Goal: Register for event/course

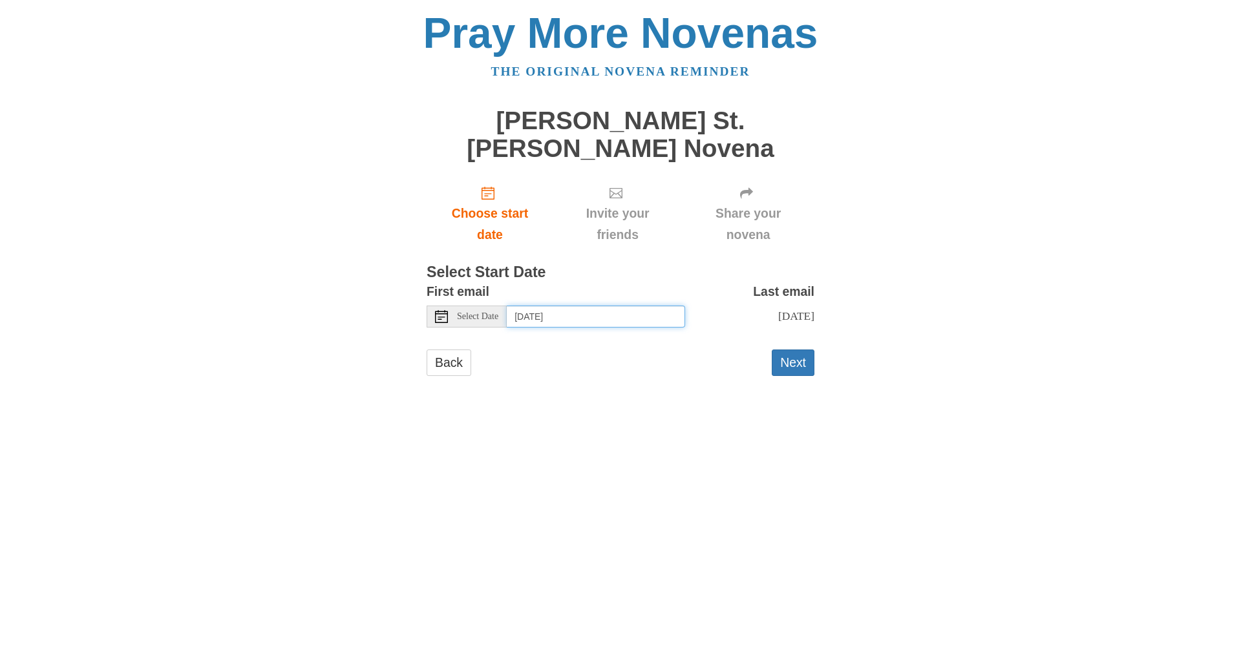
click at [603, 306] on input "[DATE]" at bounding box center [596, 317] width 178 height 22
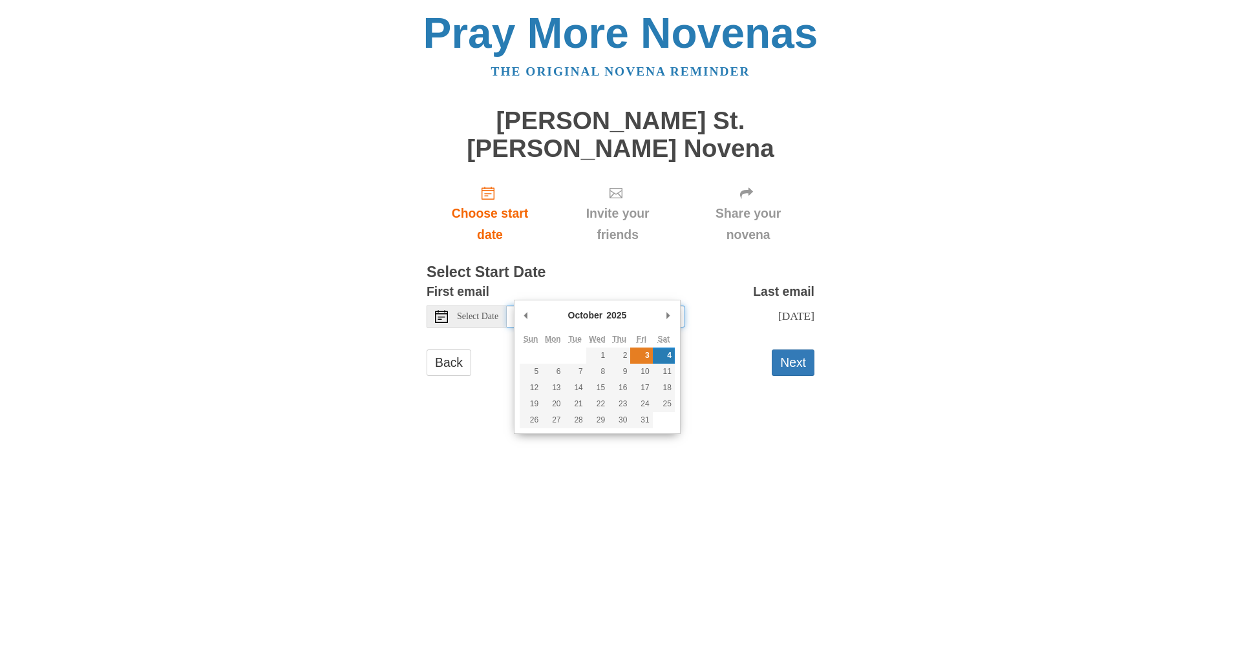
type input "[DATE]"
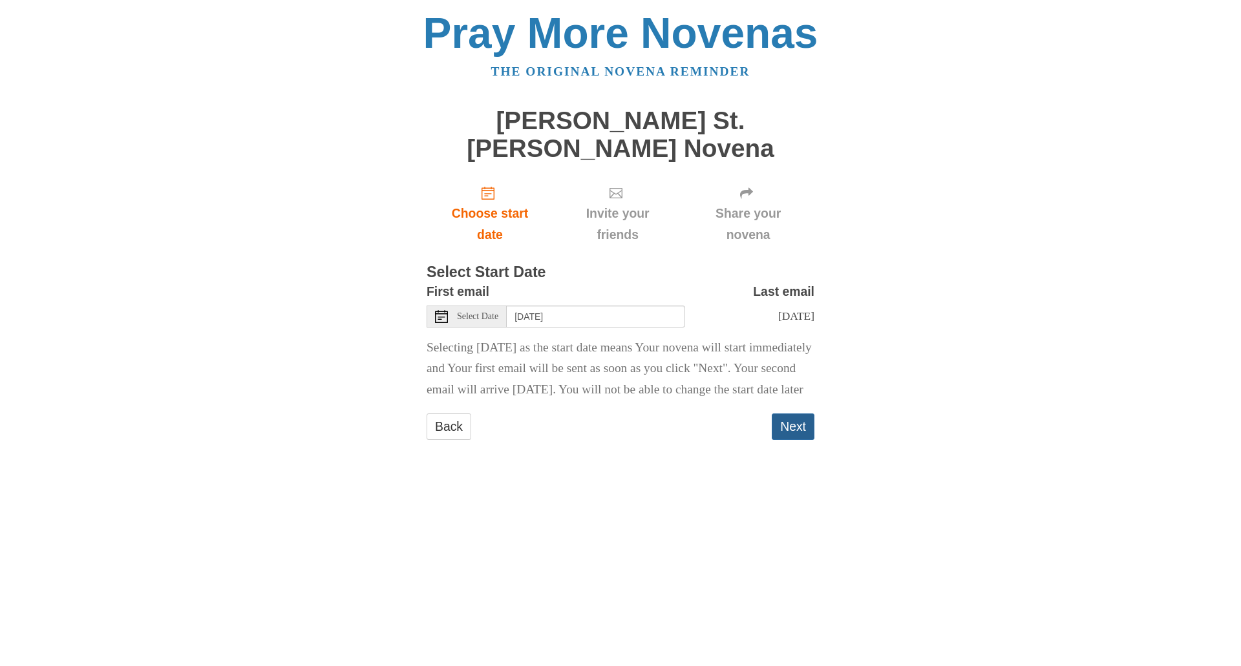
click at [785, 423] on button "Next" at bounding box center [793, 427] width 43 height 26
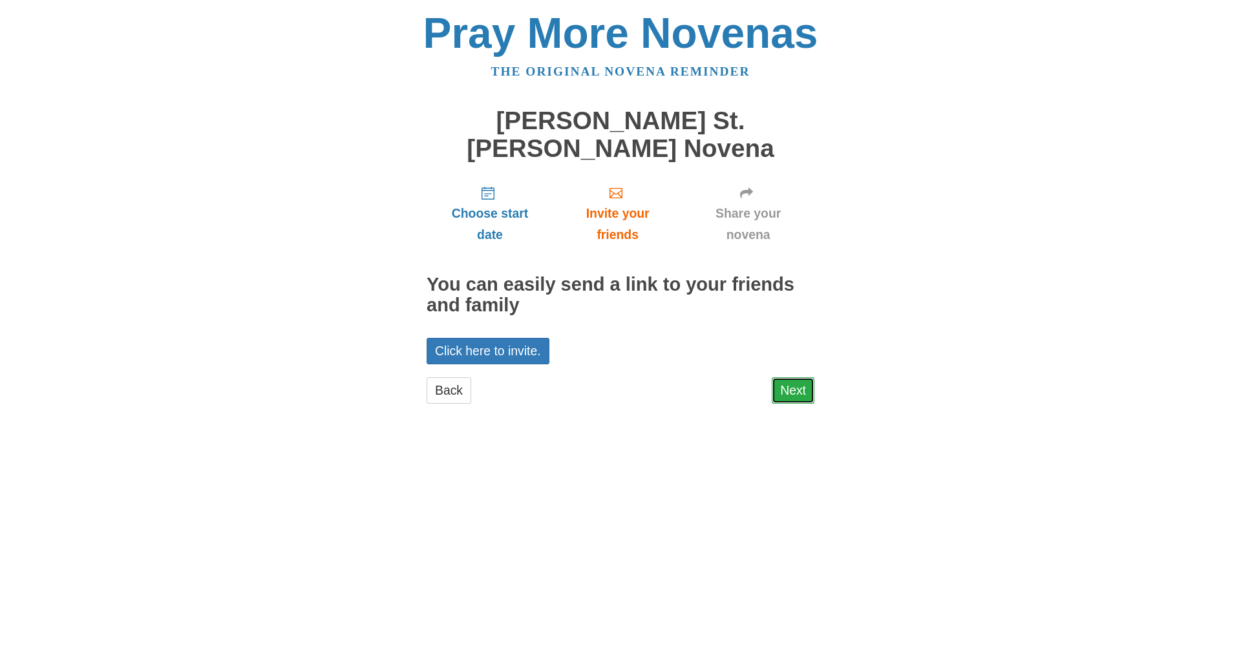
click at [792, 377] on link "Next" at bounding box center [793, 390] width 43 height 26
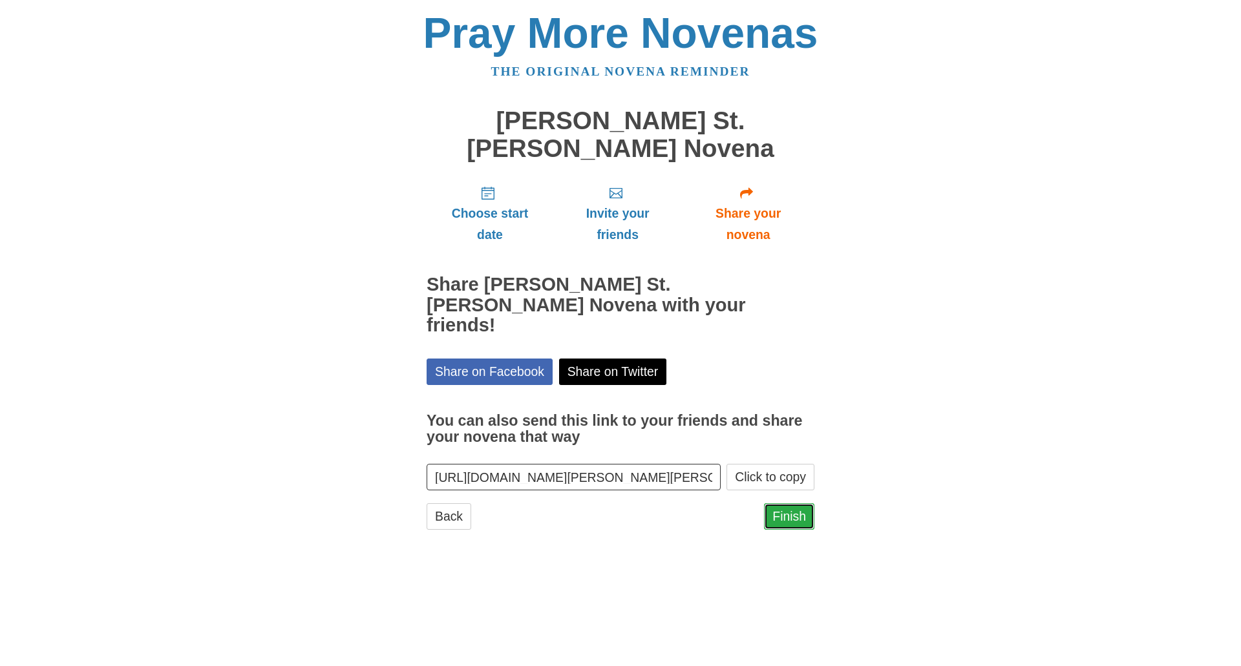
click at [794, 503] on link "Finish" at bounding box center [789, 516] width 50 height 26
